Goal: Task Accomplishment & Management: Manage account settings

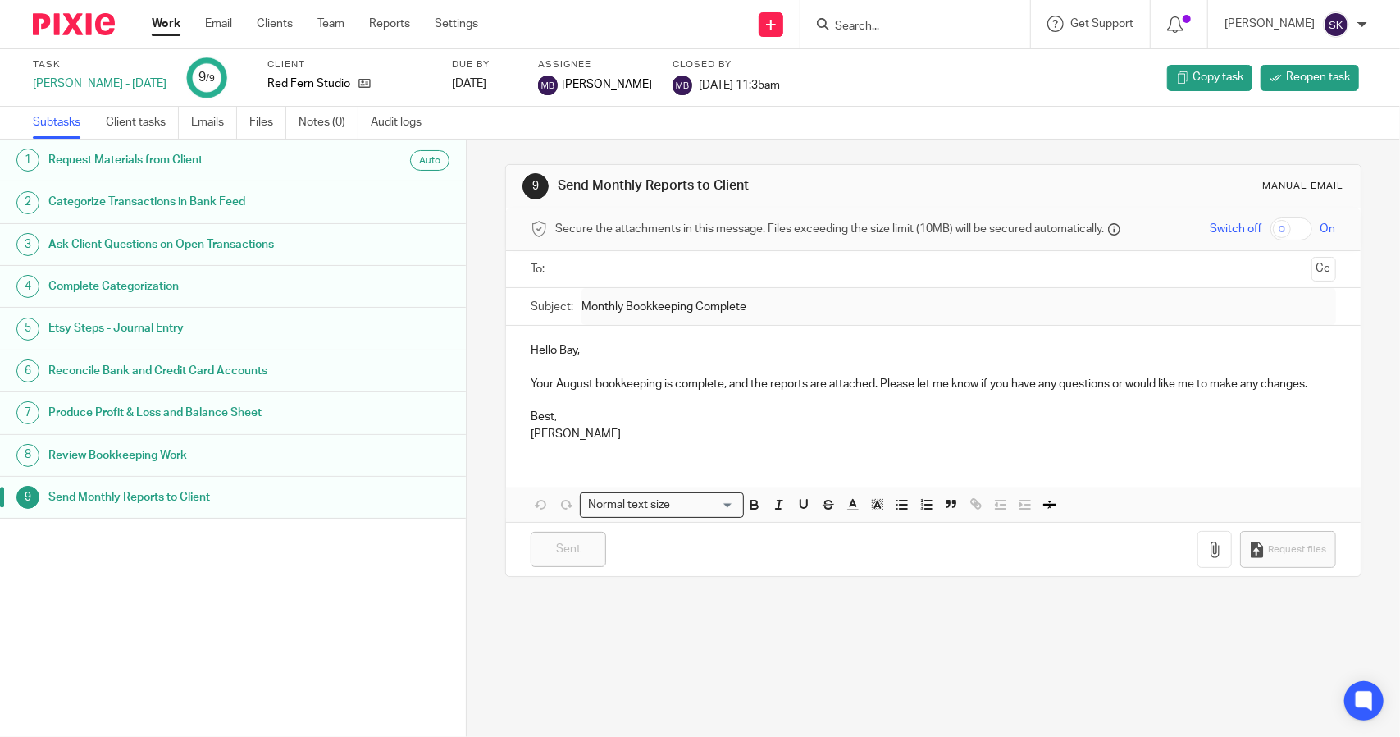
click at [166, 21] on link "Work" at bounding box center [166, 24] width 29 height 16
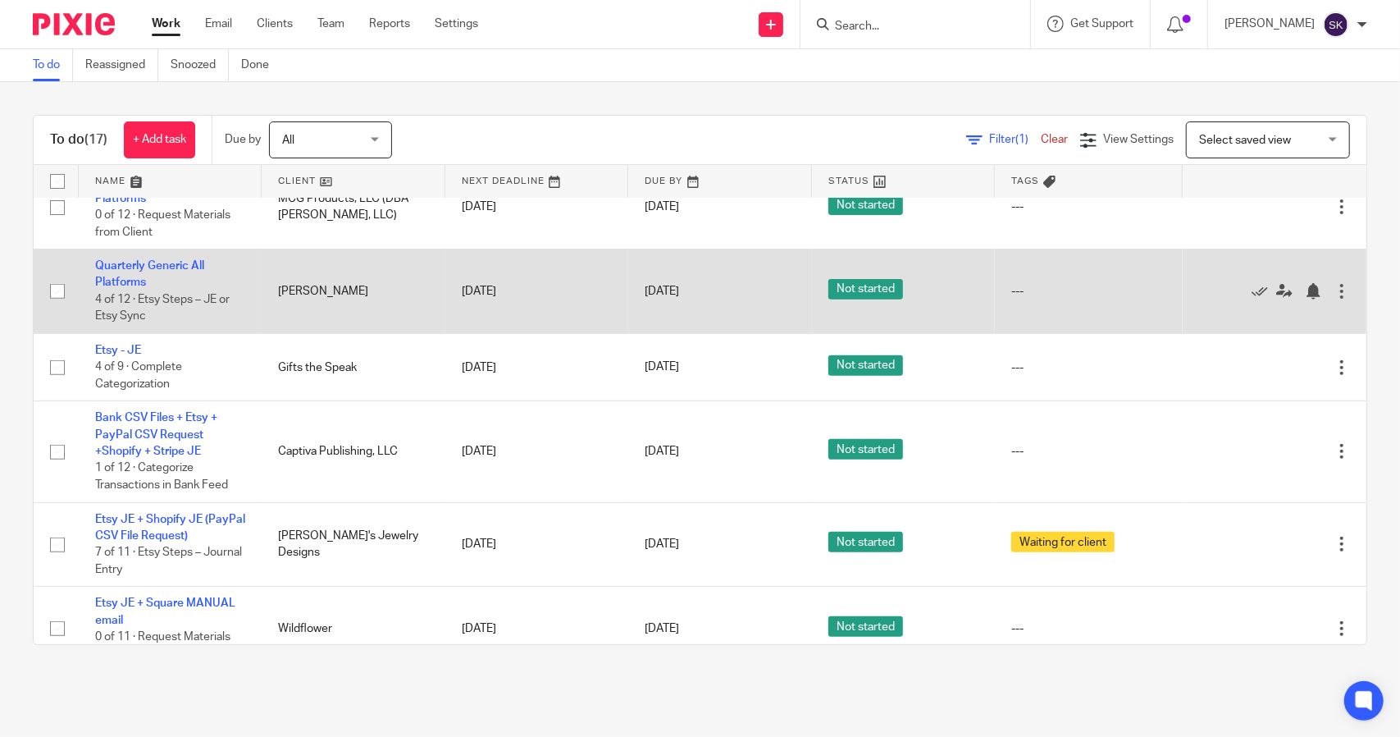
scroll to position [328, 0]
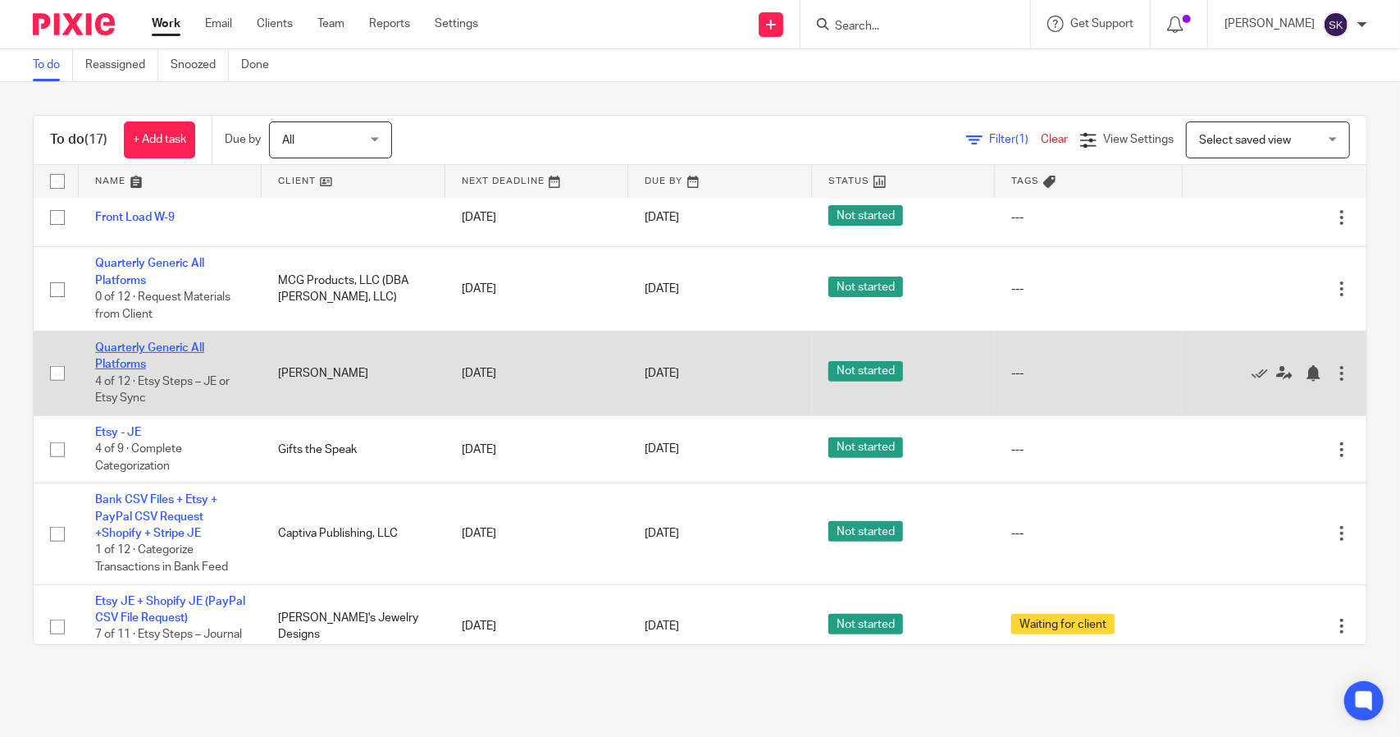
click at [144, 349] on link "Quarterly Generic All Platforms" at bounding box center [149, 356] width 109 height 28
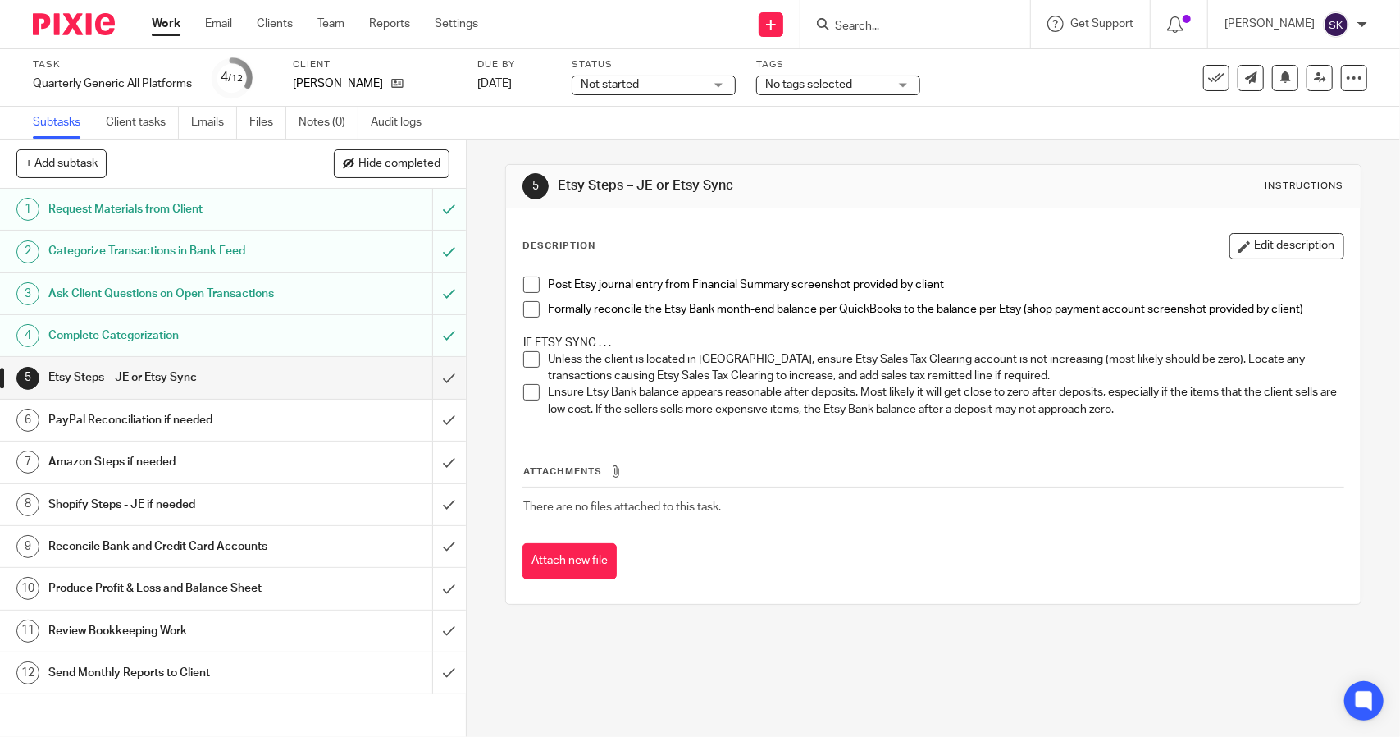
click at [656, 87] on span "Not started" at bounding box center [642, 84] width 123 height 17
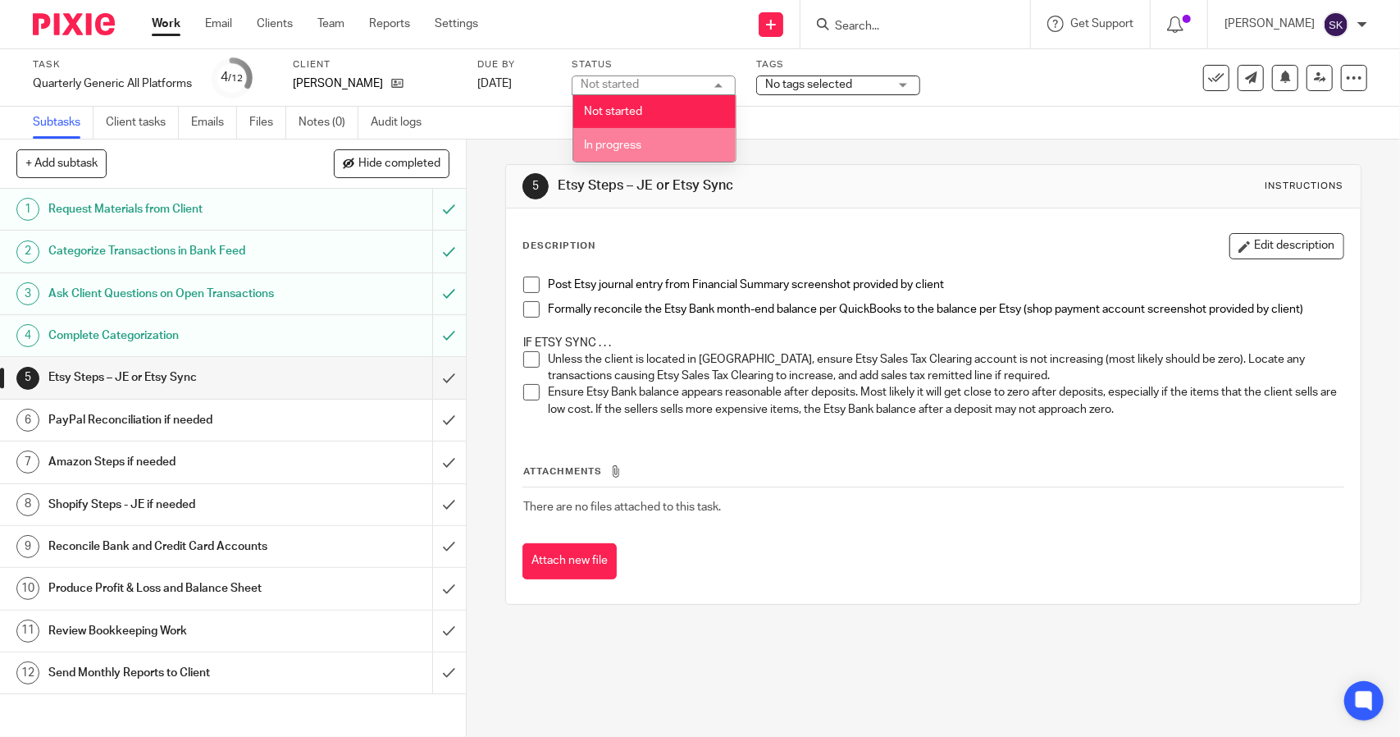
click at [614, 147] on span "In progress" at bounding box center [612, 144] width 57 height 11
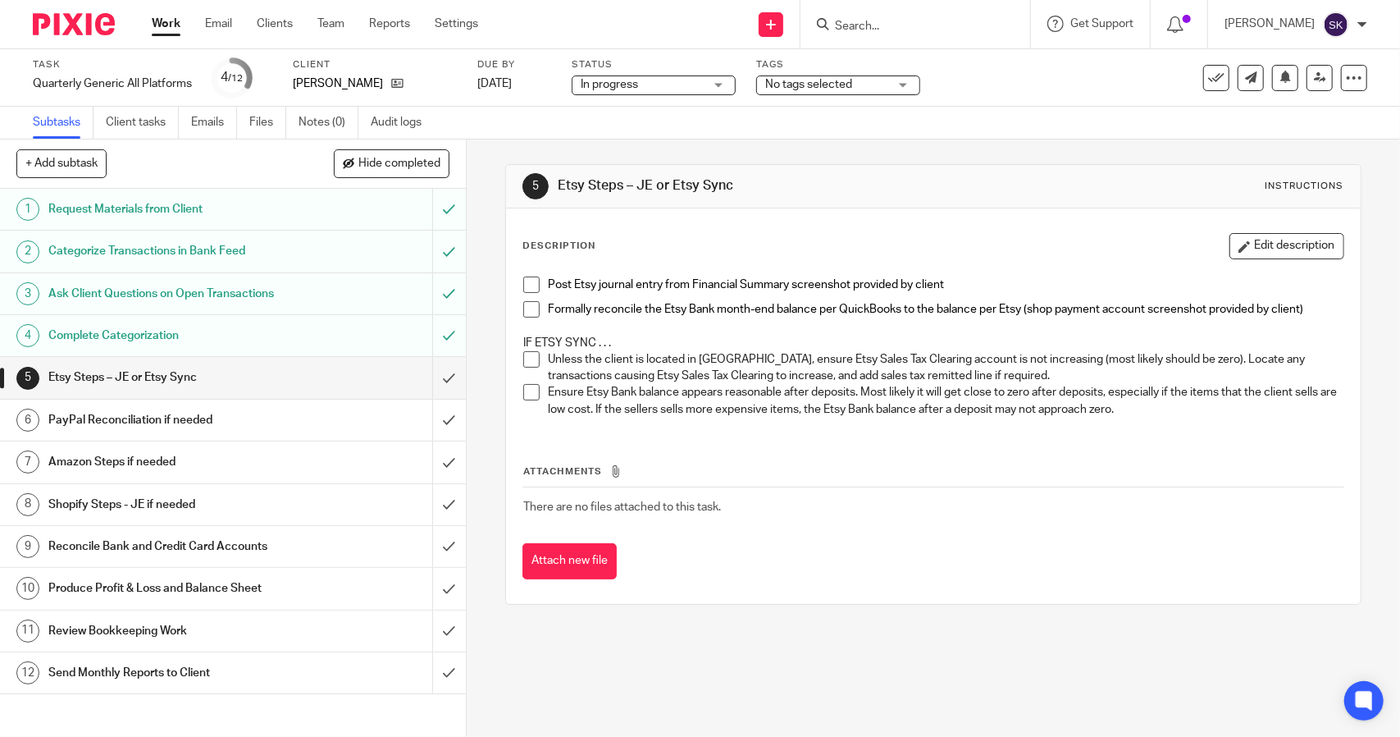
click at [172, 25] on link "Work" at bounding box center [166, 24] width 29 height 16
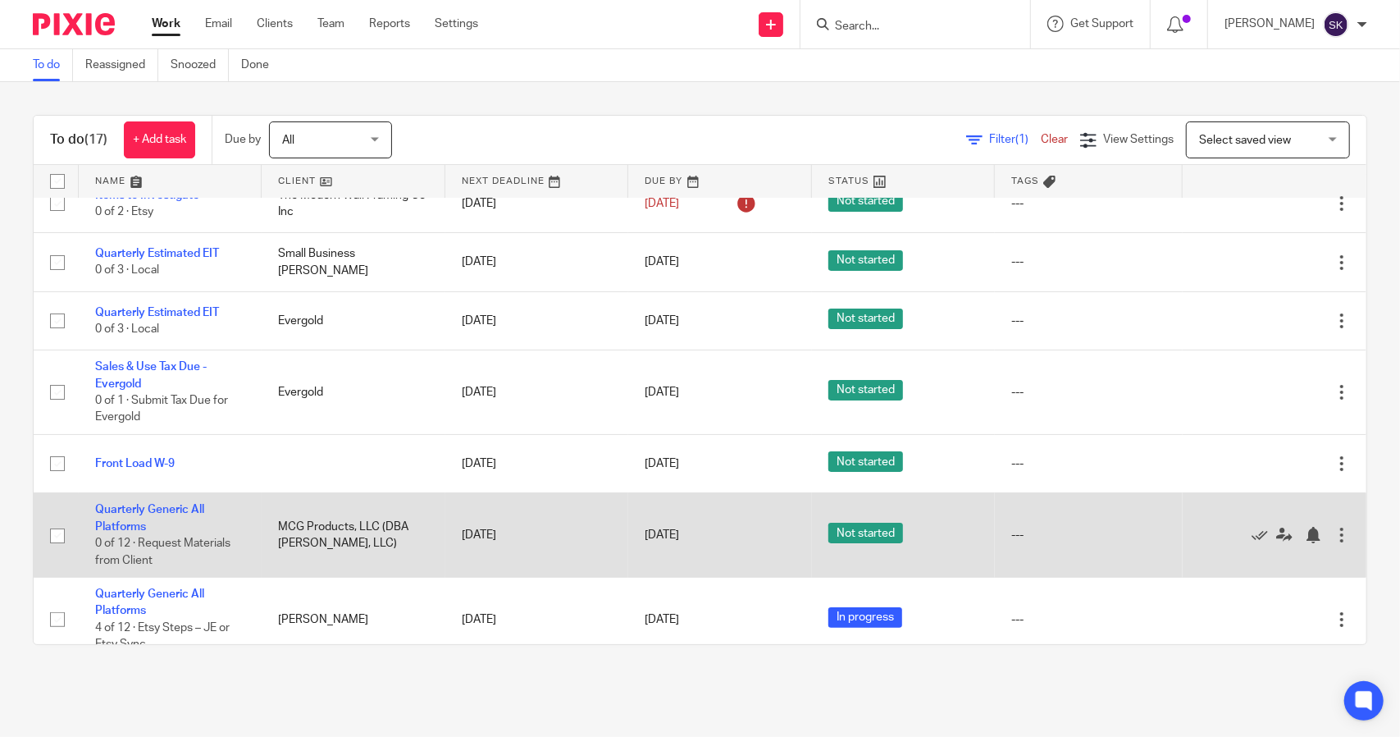
scroll to position [164, 0]
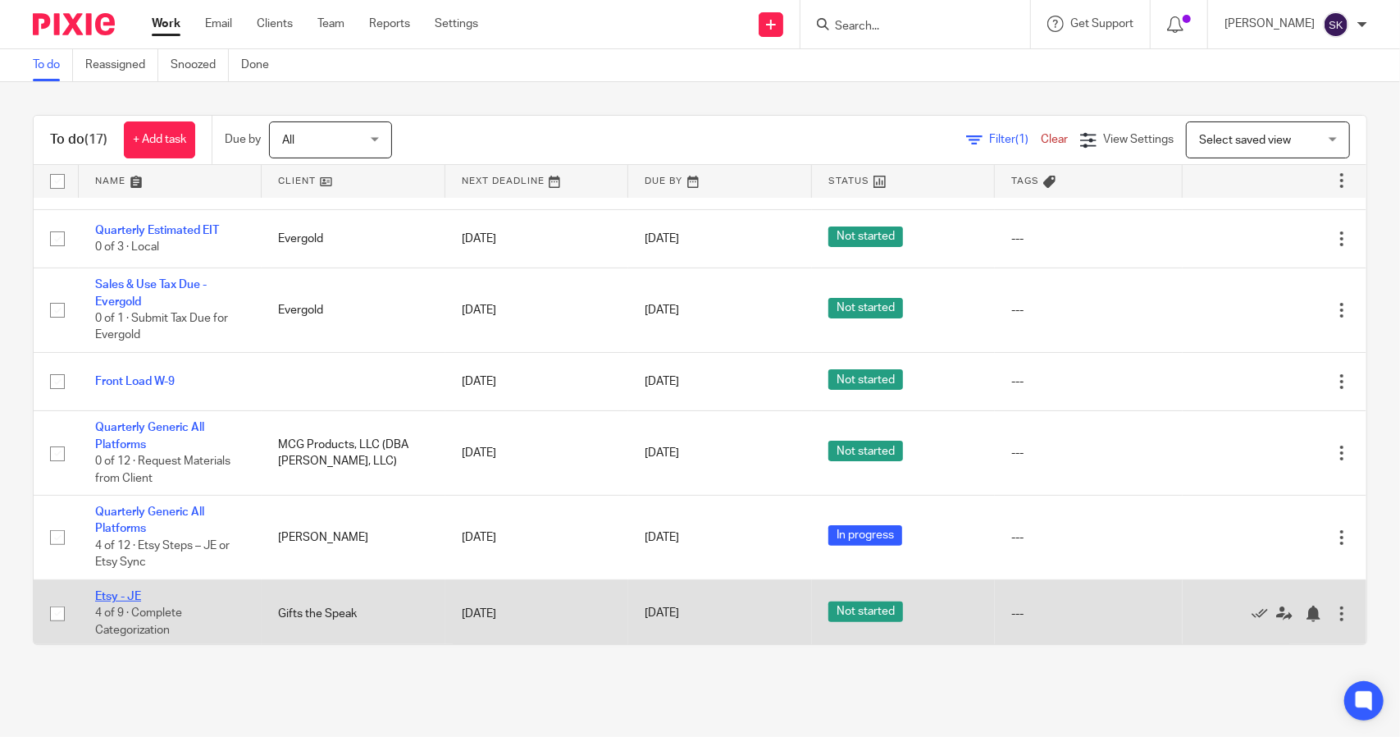
click at [114, 596] on link "Etsy - JE" at bounding box center [118, 596] width 46 height 11
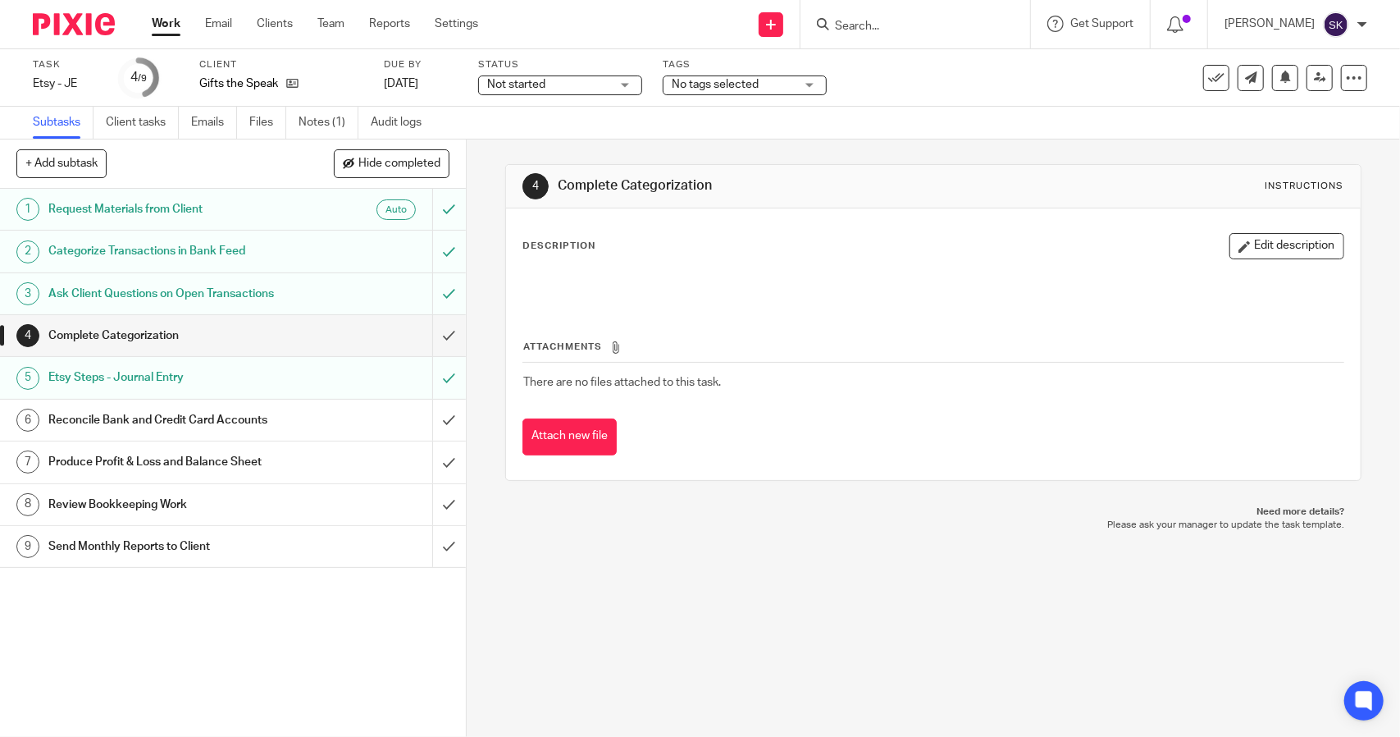
click at [597, 84] on span "Not started" at bounding box center [548, 84] width 123 height 17
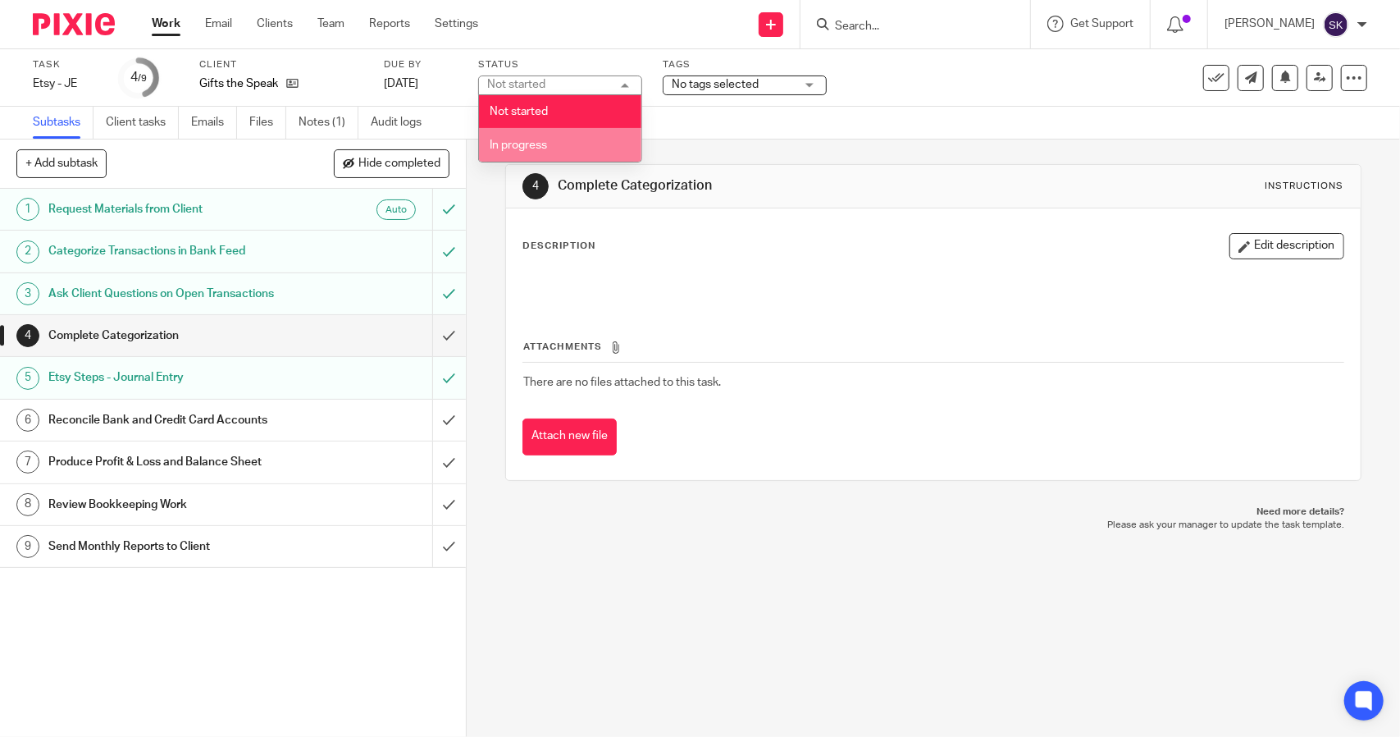
click at [574, 145] on li "In progress" at bounding box center [560, 145] width 162 height 34
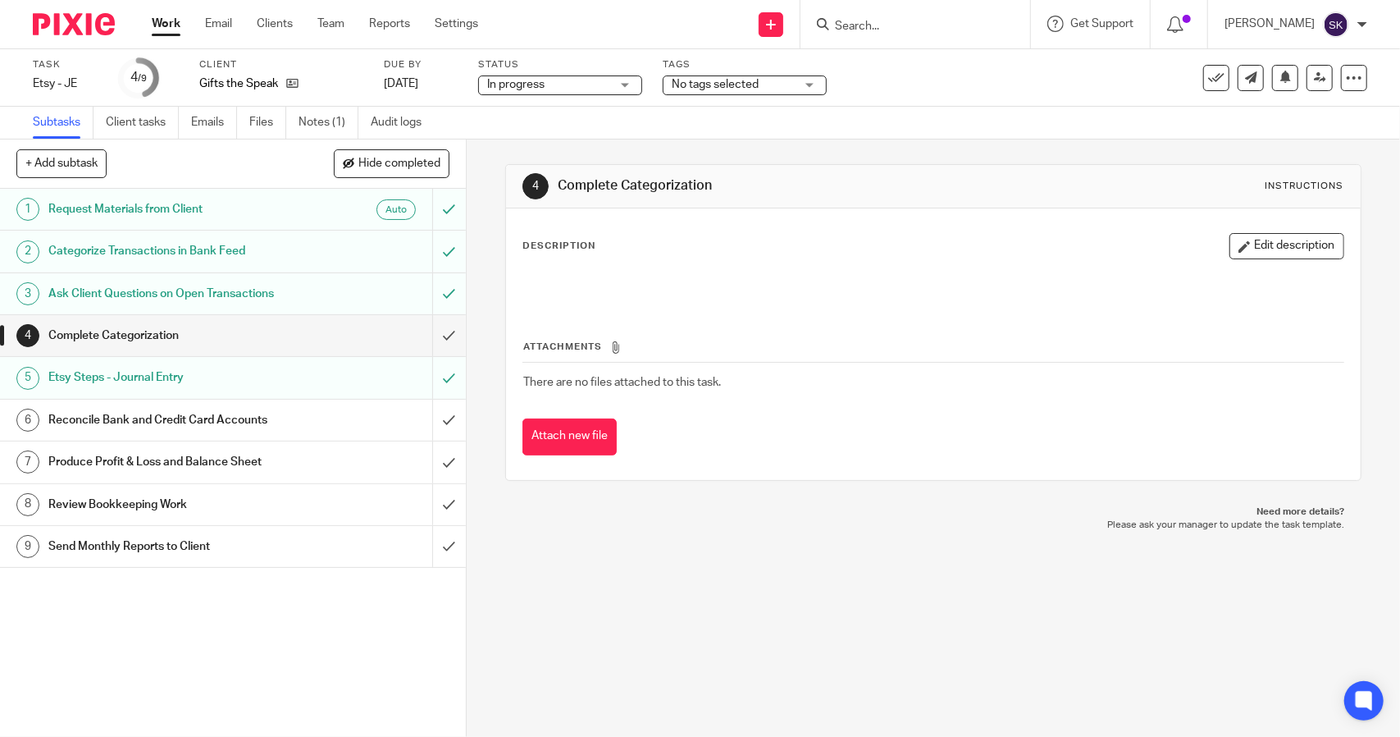
click at [167, 26] on link "Work" at bounding box center [166, 24] width 29 height 16
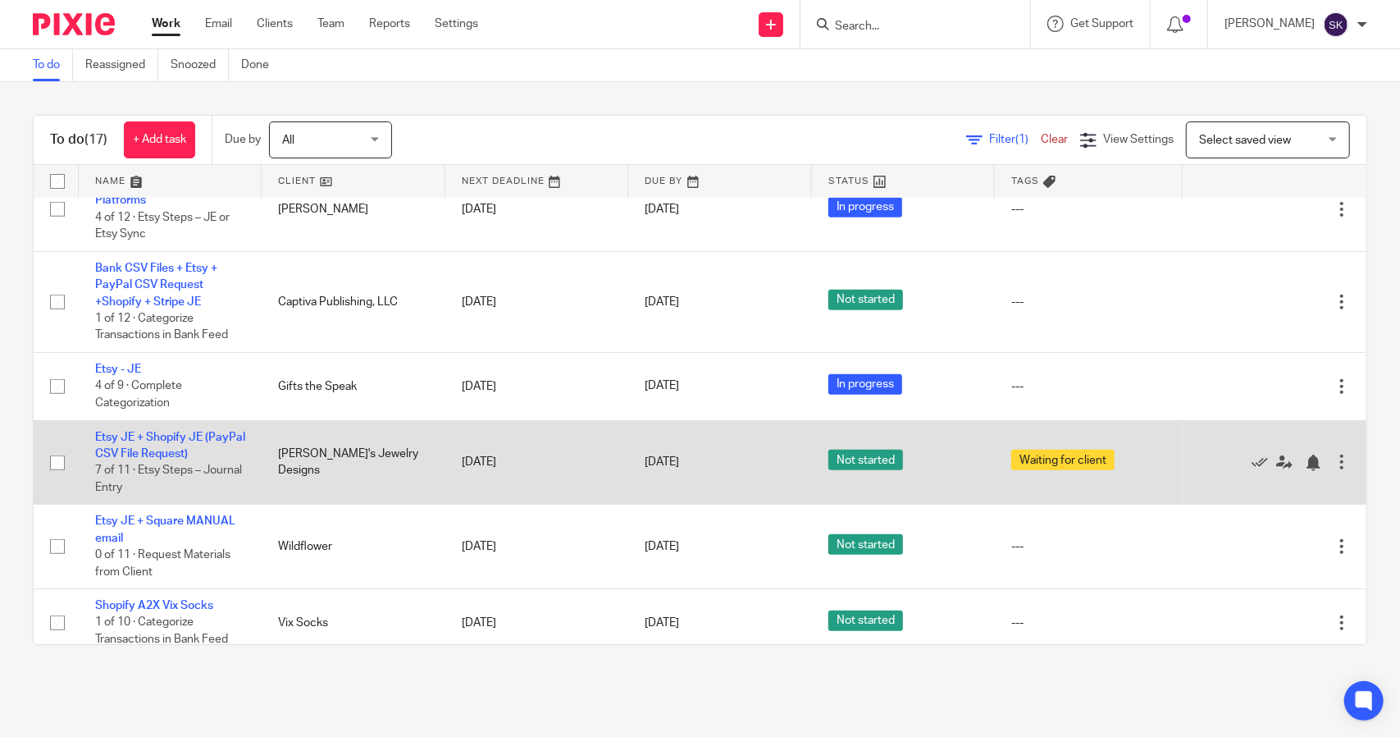
scroll to position [574, 0]
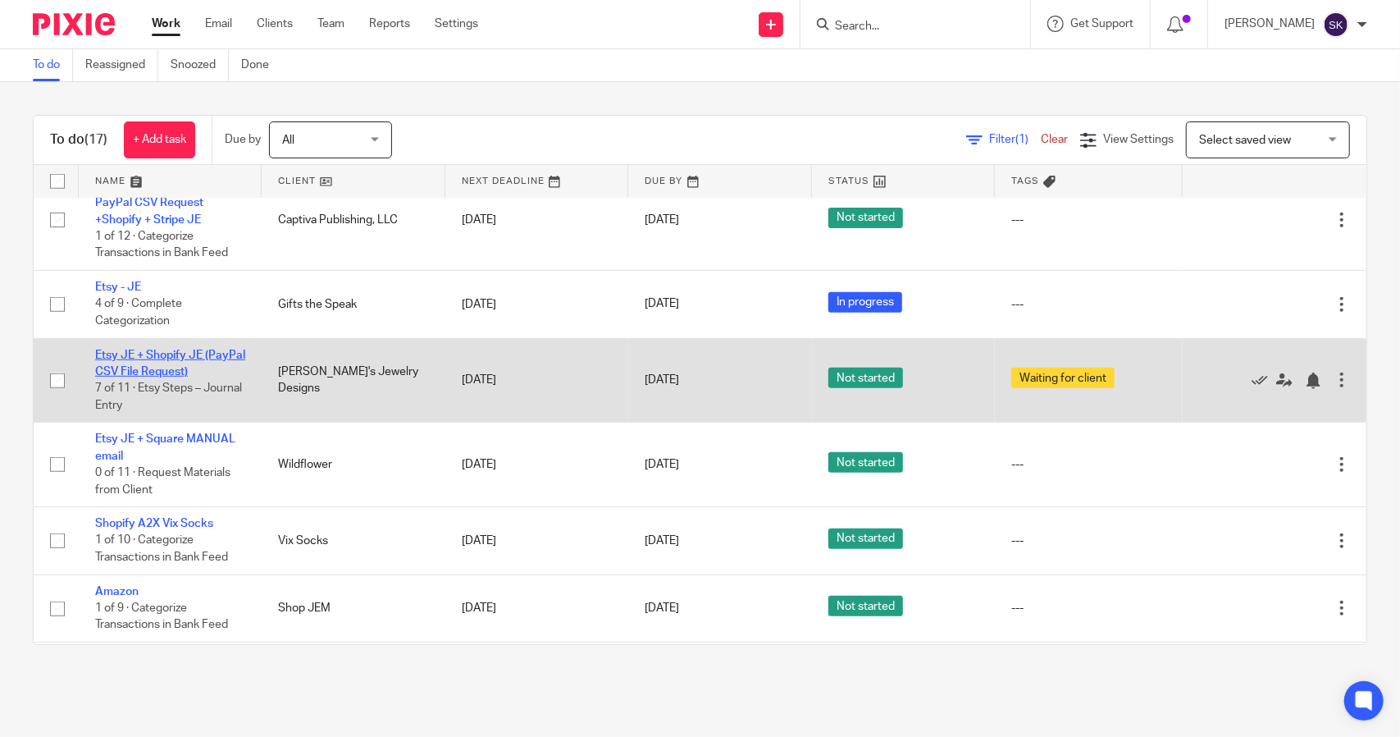
click at [174, 363] on link "Etsy JE + Shopify JE (PayPal CSV File Request)" at bounding box center [170, 363] width 150 height 28
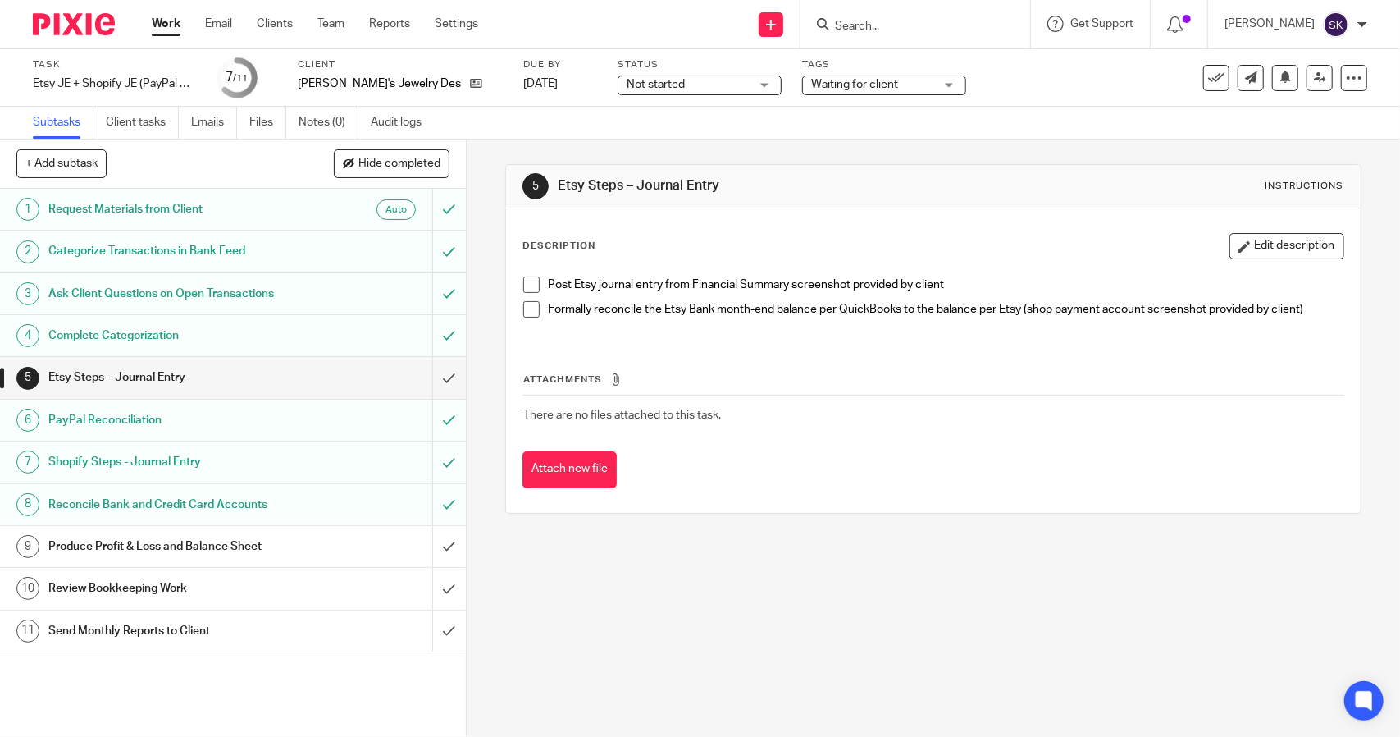
click at [724, 92] on div "Not started Not started" at bounding box center [700, 85] width 164 height 20
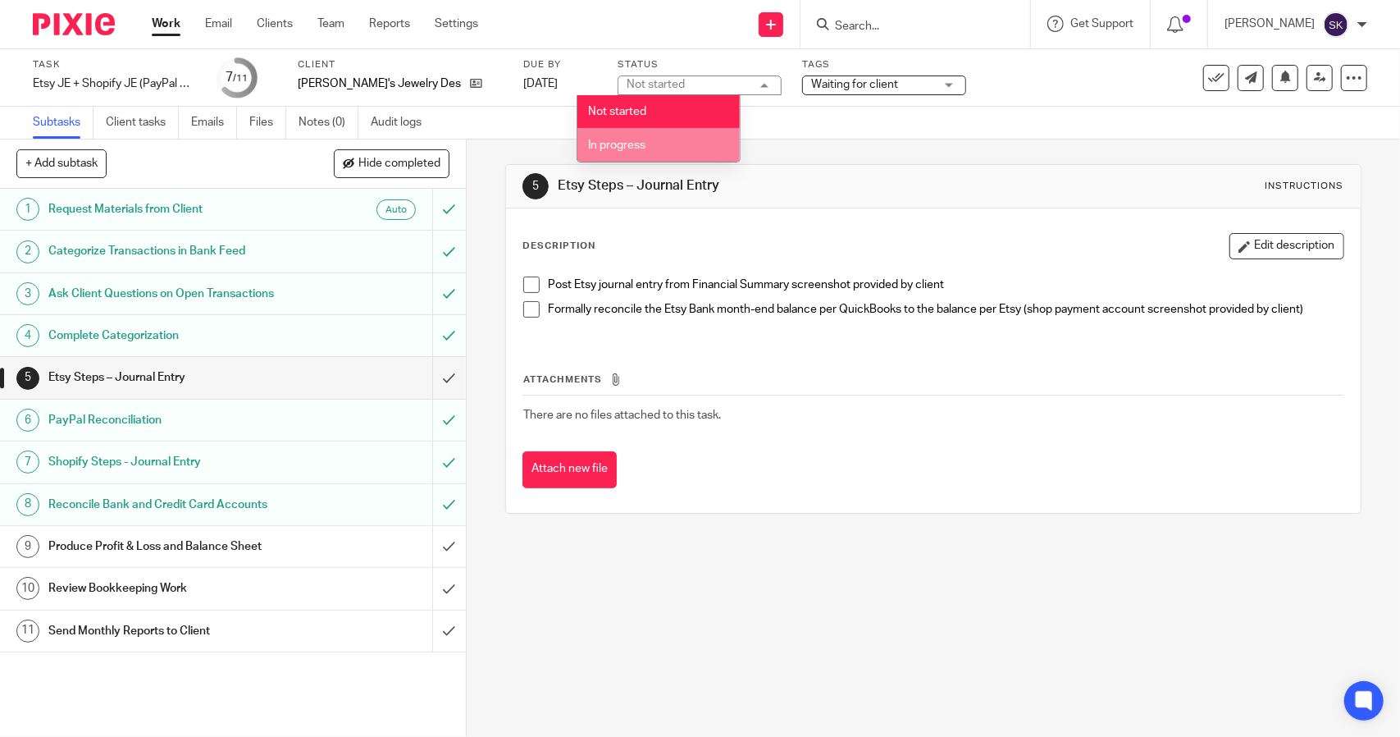
click at [669, 145] on li "In progress" at bounding box center [659, 145] width 162 height 34
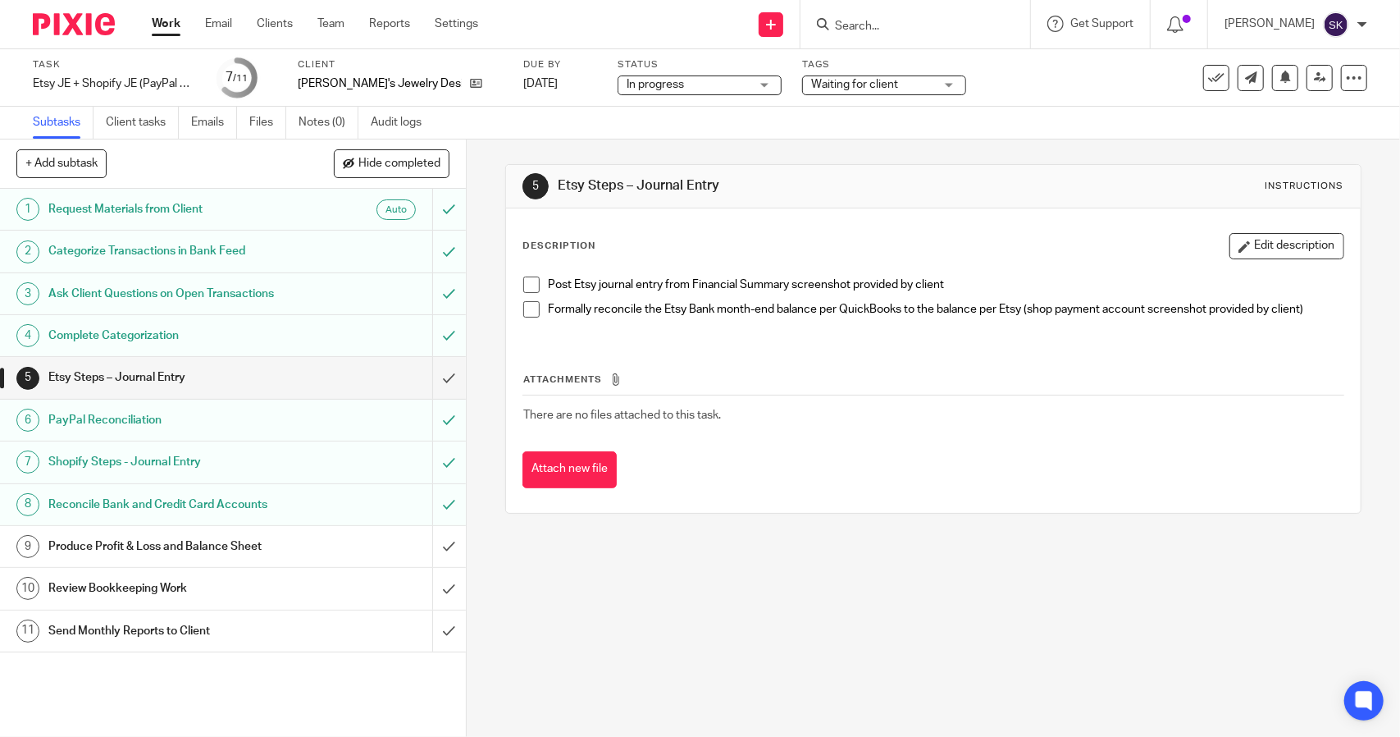
click at [166, 20] on link "Work" at bounding box center [166, 24] width 29 height 16
